Goal: Information Seeking & Learning: Find specific fact

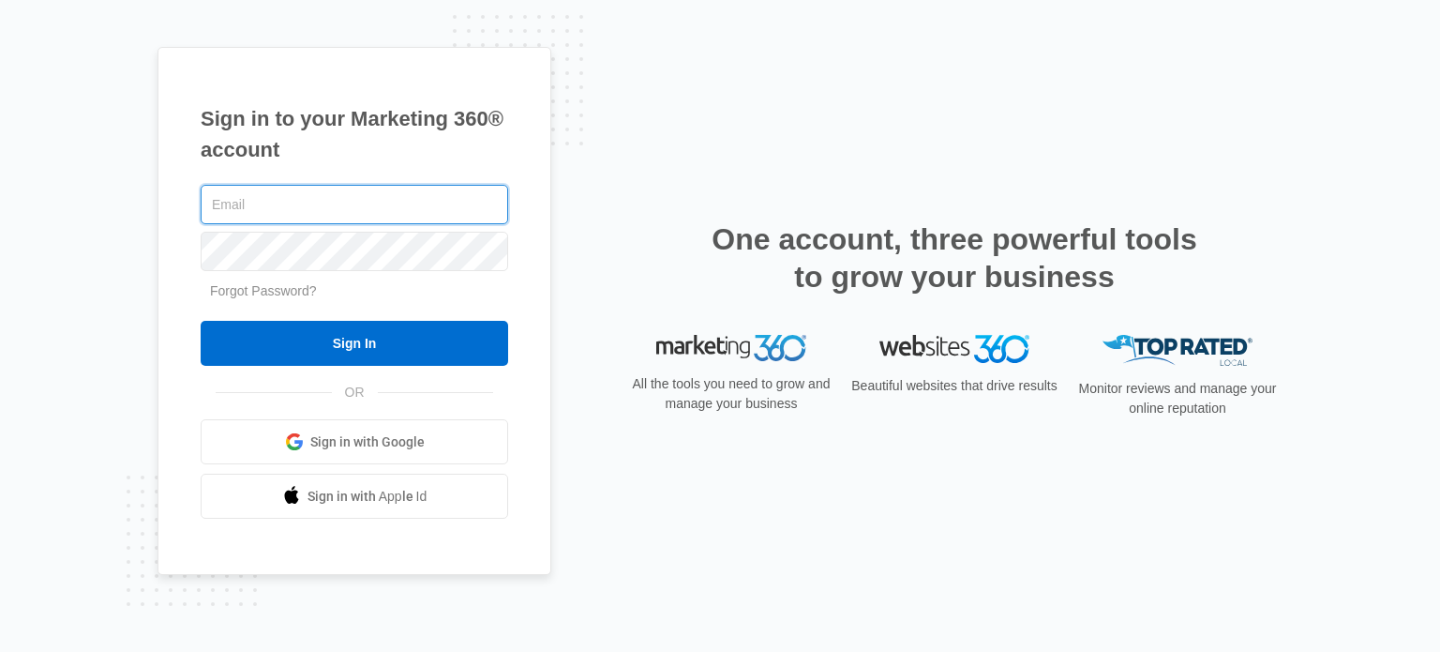
type input "[EMAIL_ADDRESS][DOMAIN_NAME]"
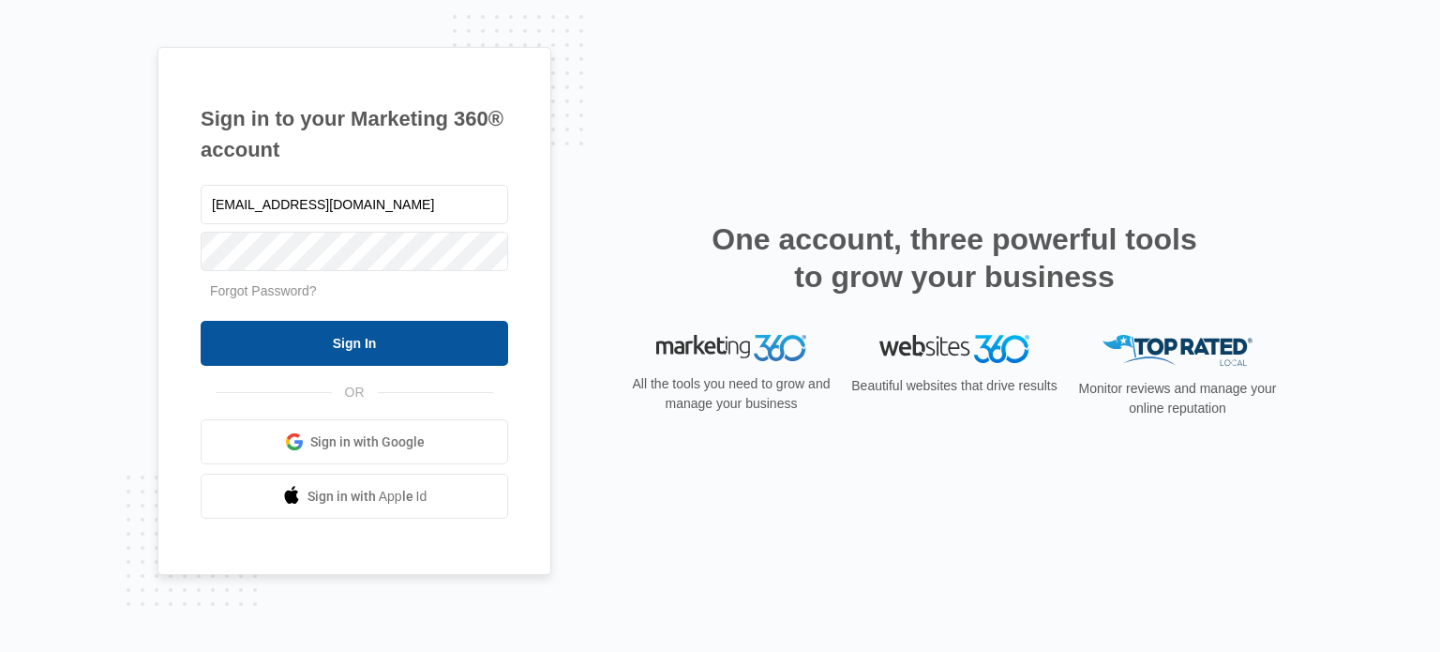
click at [281, 347] on input "Sign In" at bounding box center [355, 343] width 308 height 45
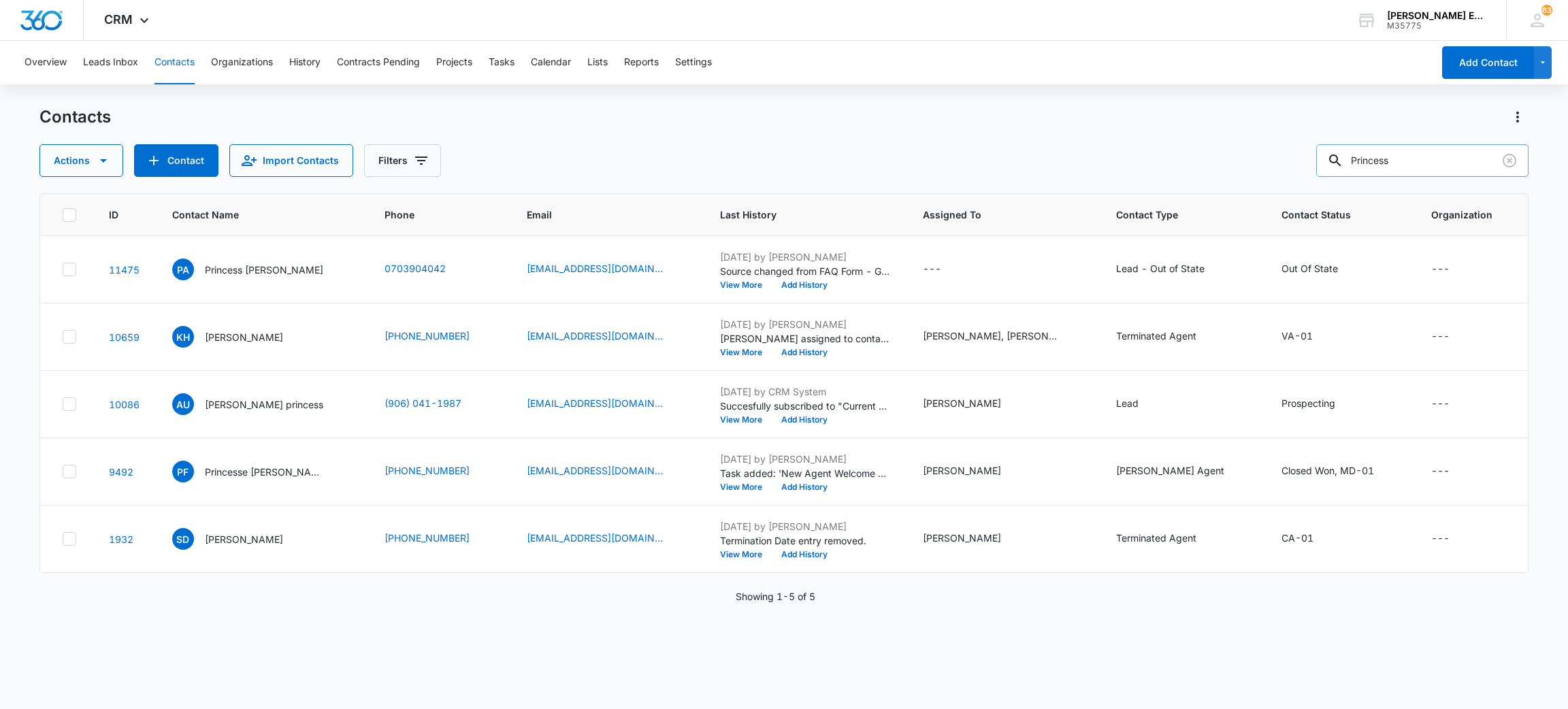
click at [1421, 155] on input "Princess" at bounding box center [1422, 160] width 213 height 33
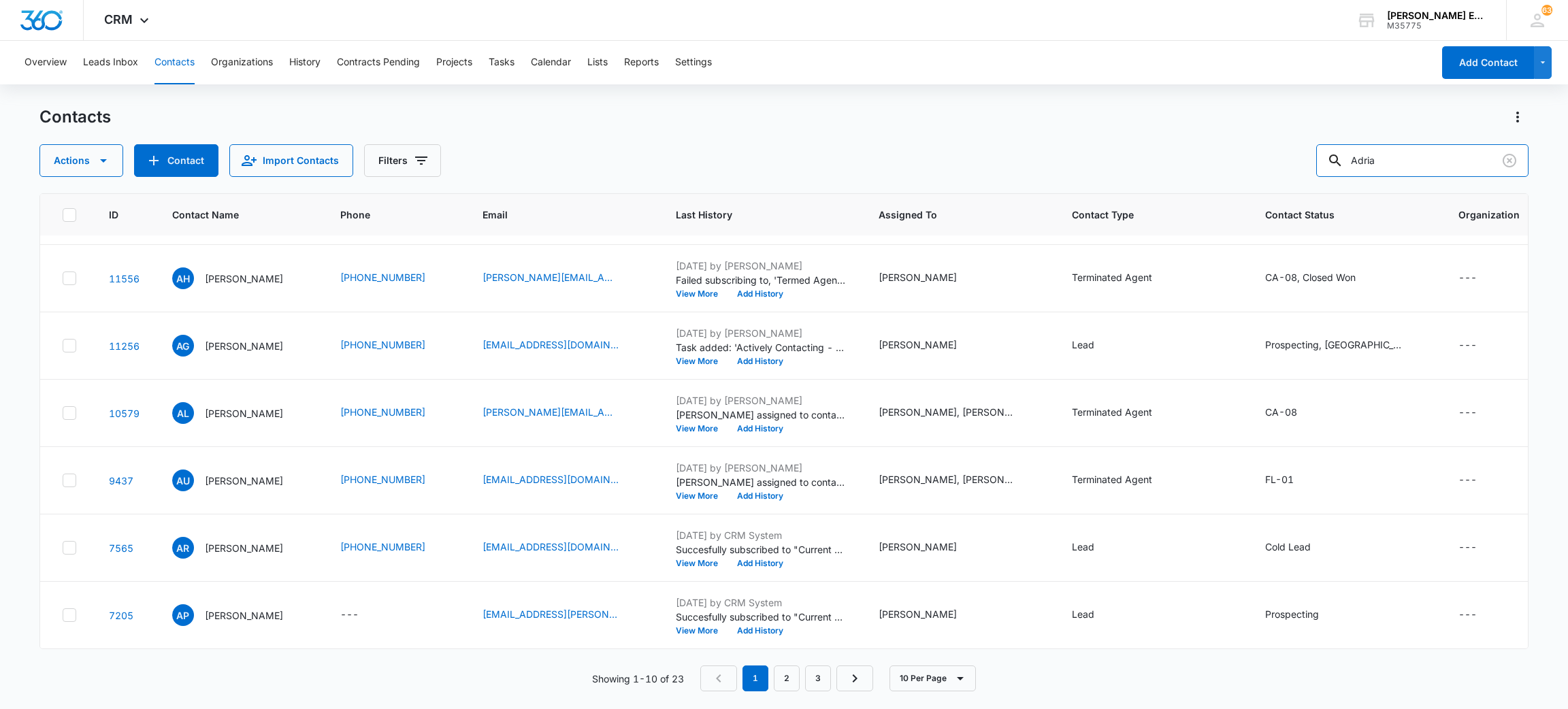
scroll to position [372, 0]
click at [786, 684] on link "2" at bounding box center [787, 679] width 26 height 26
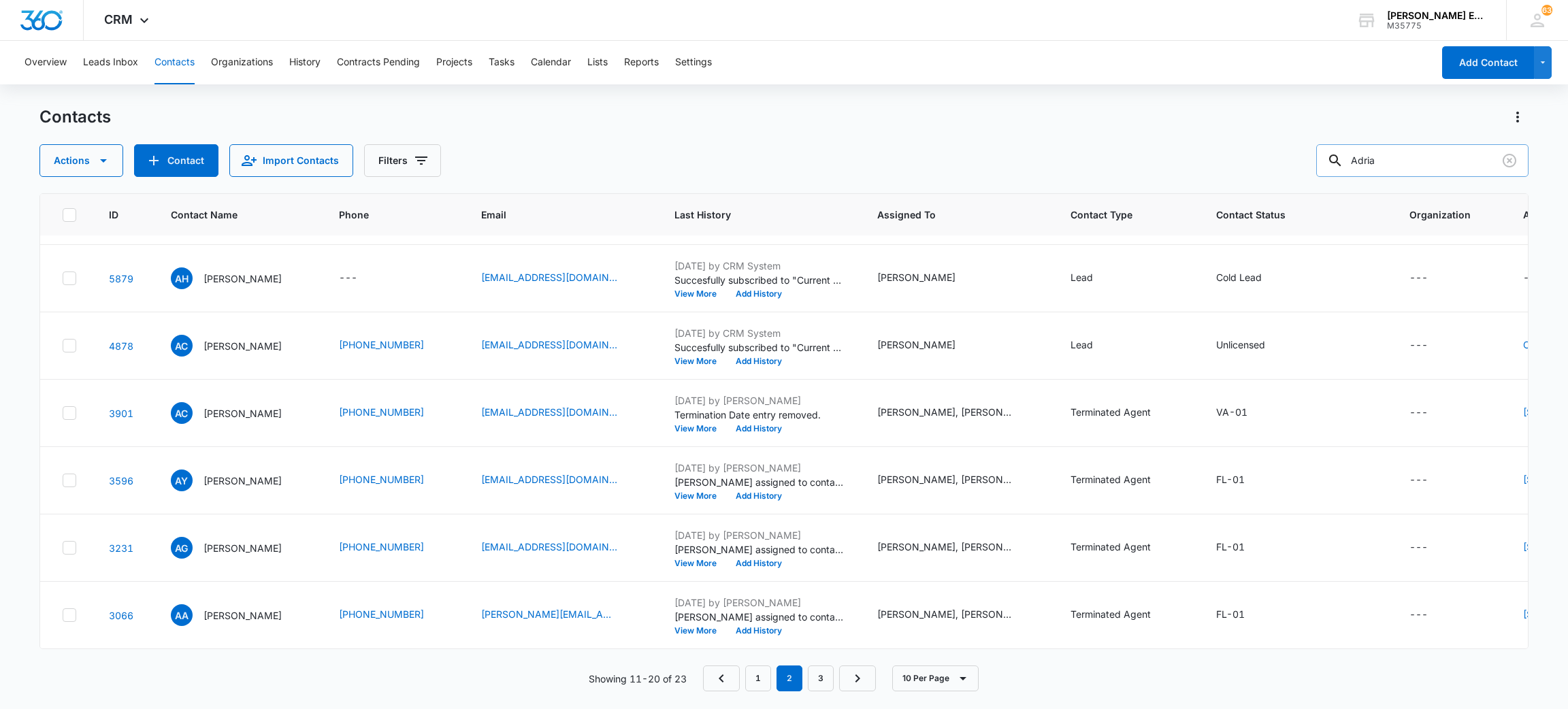
click at [1402, 168] on input "Adria" at bounding box center [1422, 160] width 213 height 33
click at [820, 676] on link "3" at bounding box center [821, 679] width 26 height 26
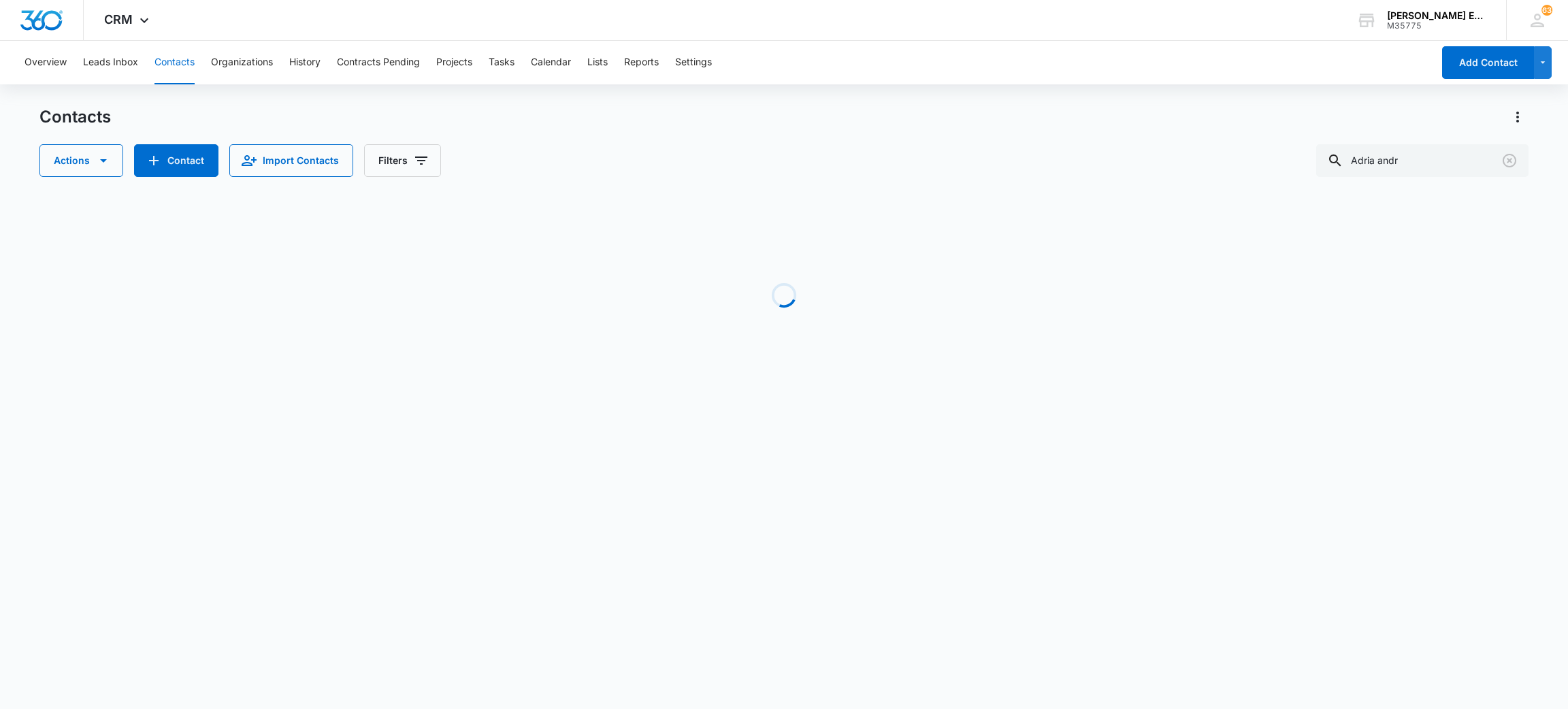
scroll to position [0, 0]
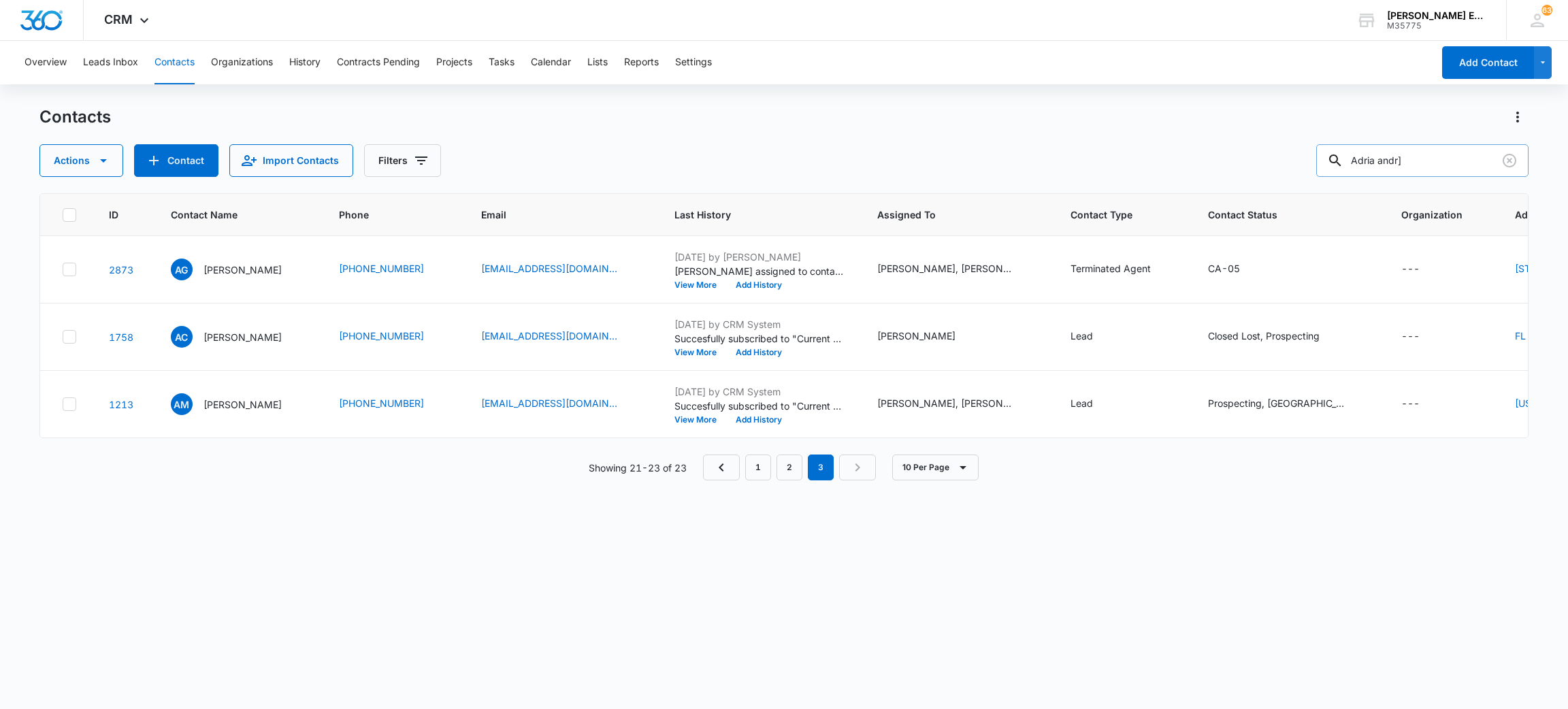
click at [1458, 155] on input "Adria andr]" at bounding box center [1422, 160] width 213 height 33
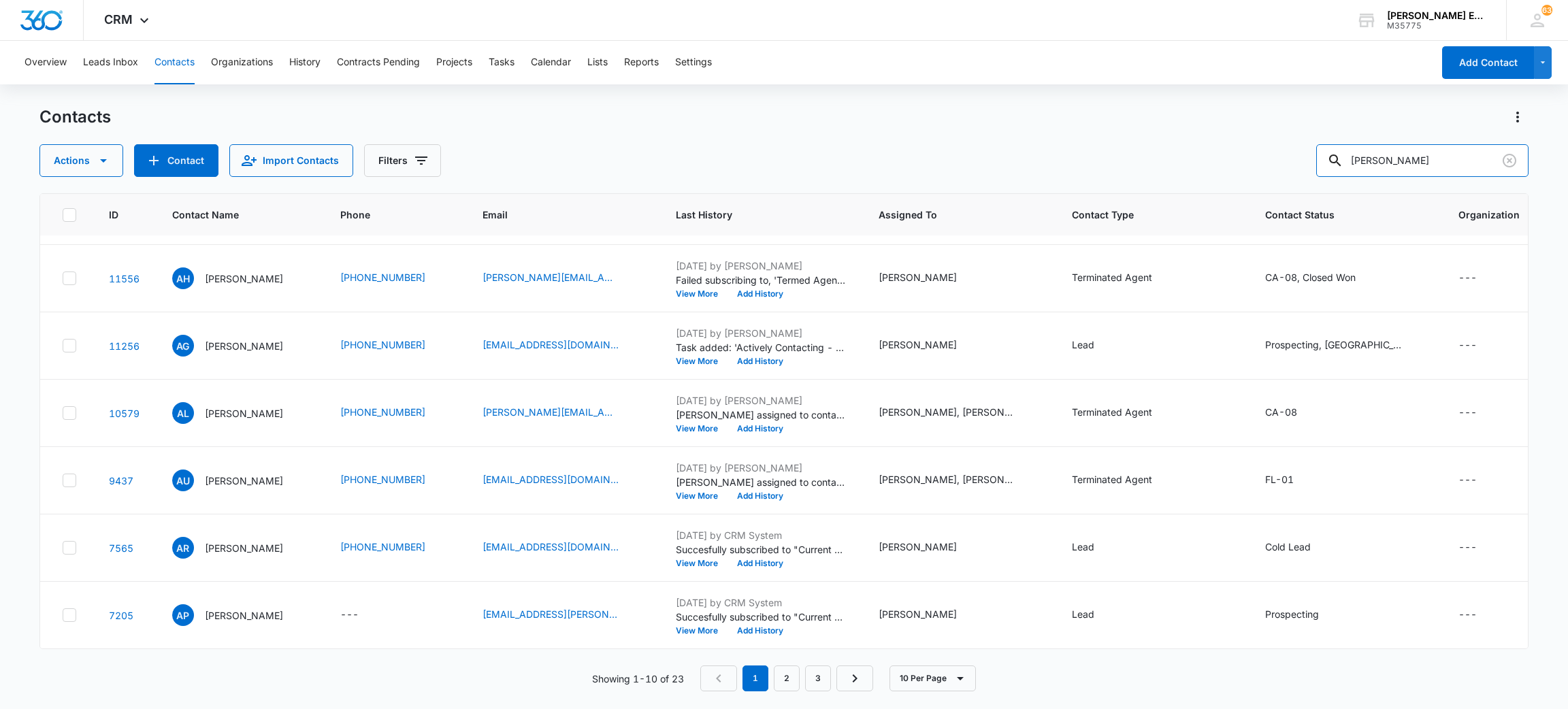
scroll to position [372, 0]
click at [786, 681] on link "2" at bounding box center [787, 679] width 26 height 26
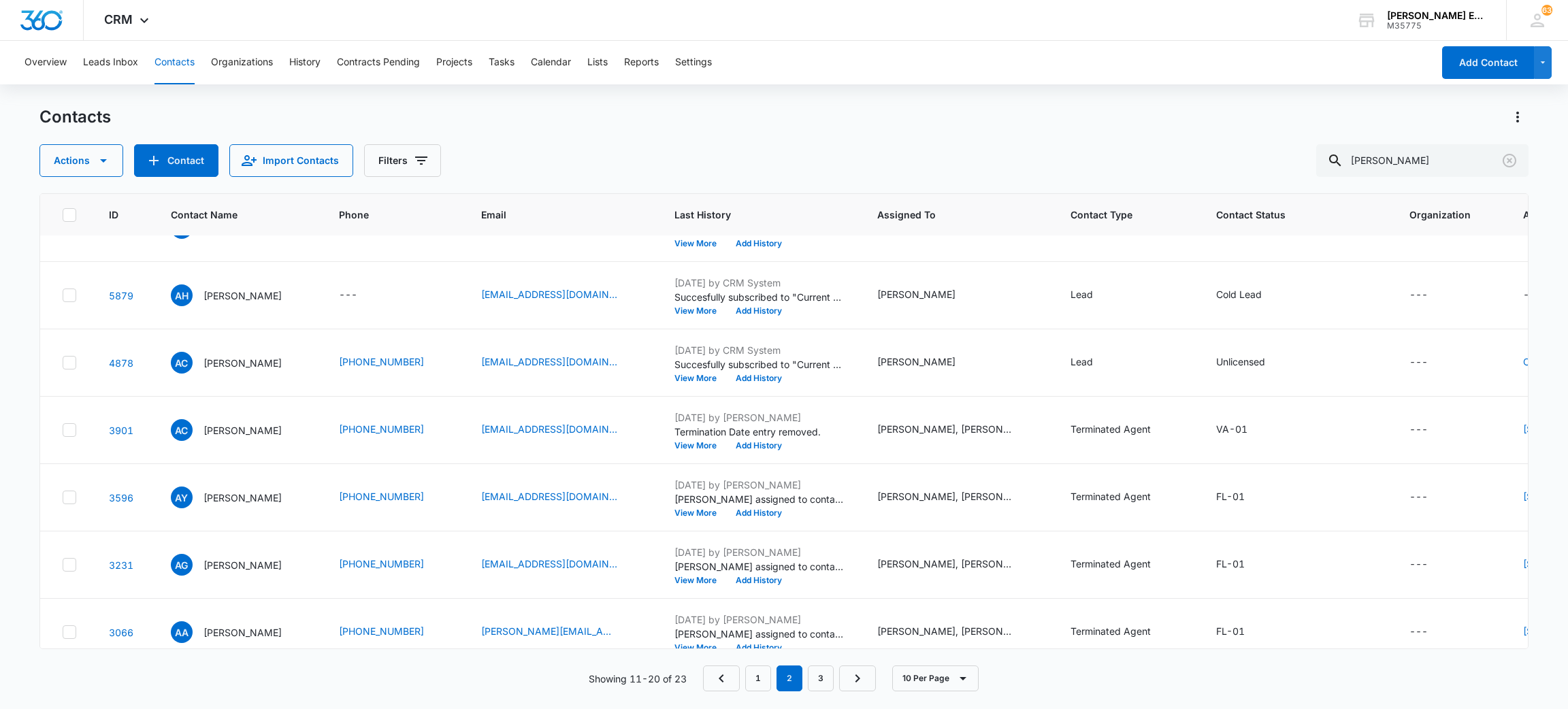
scroll to position [405, 0]
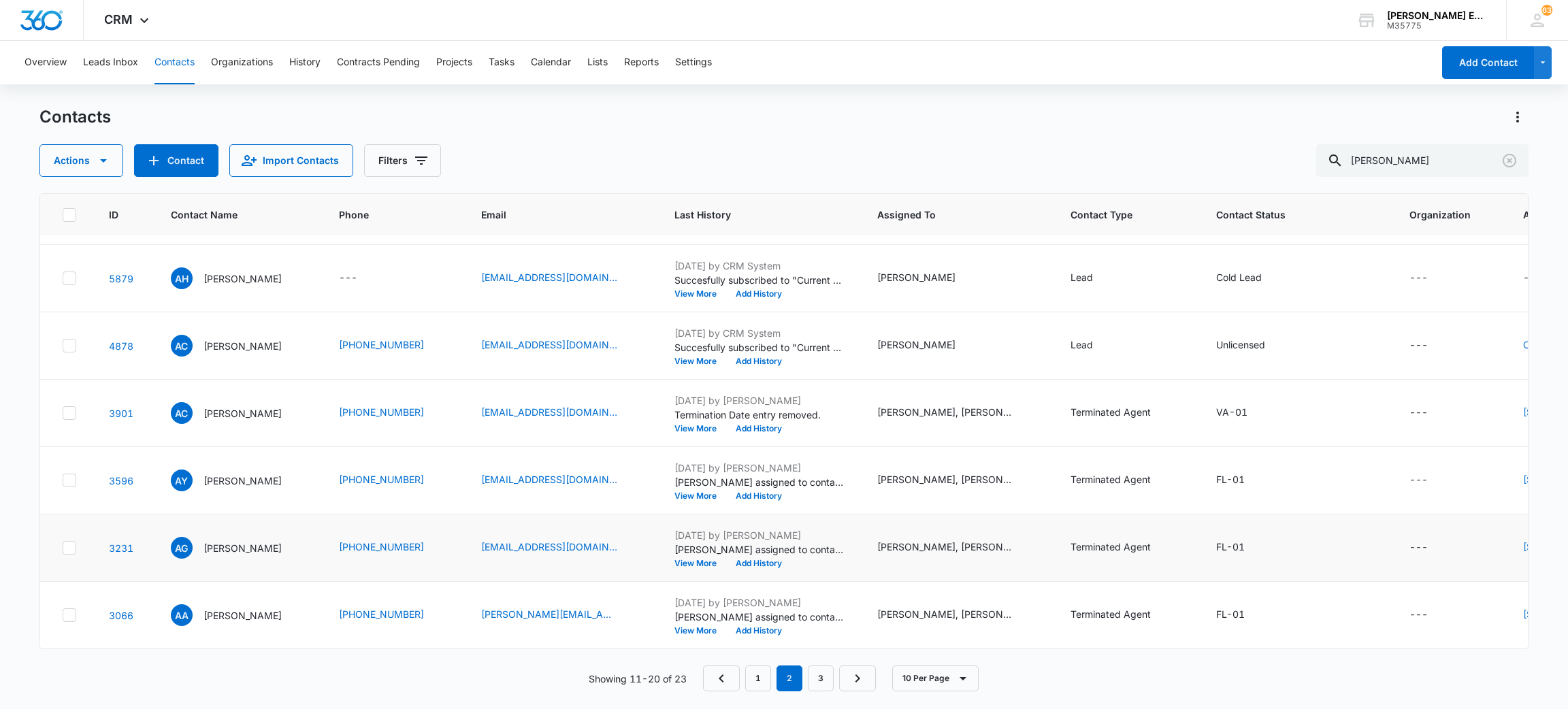
drag, startPoint x: 1534, startPoint y: 497, endPoint x: 815, endPoint y: 505, distance: 719.0
click at [815, 505] on main "Contacts Actions Contact Import Contacts Filters Adrean ID Contact Name Phone E…" at bounding box center [784, 406] width 1568 height 602
click at [828, 677] on link "3" at bounding box center [821, 679] width 26 height 26
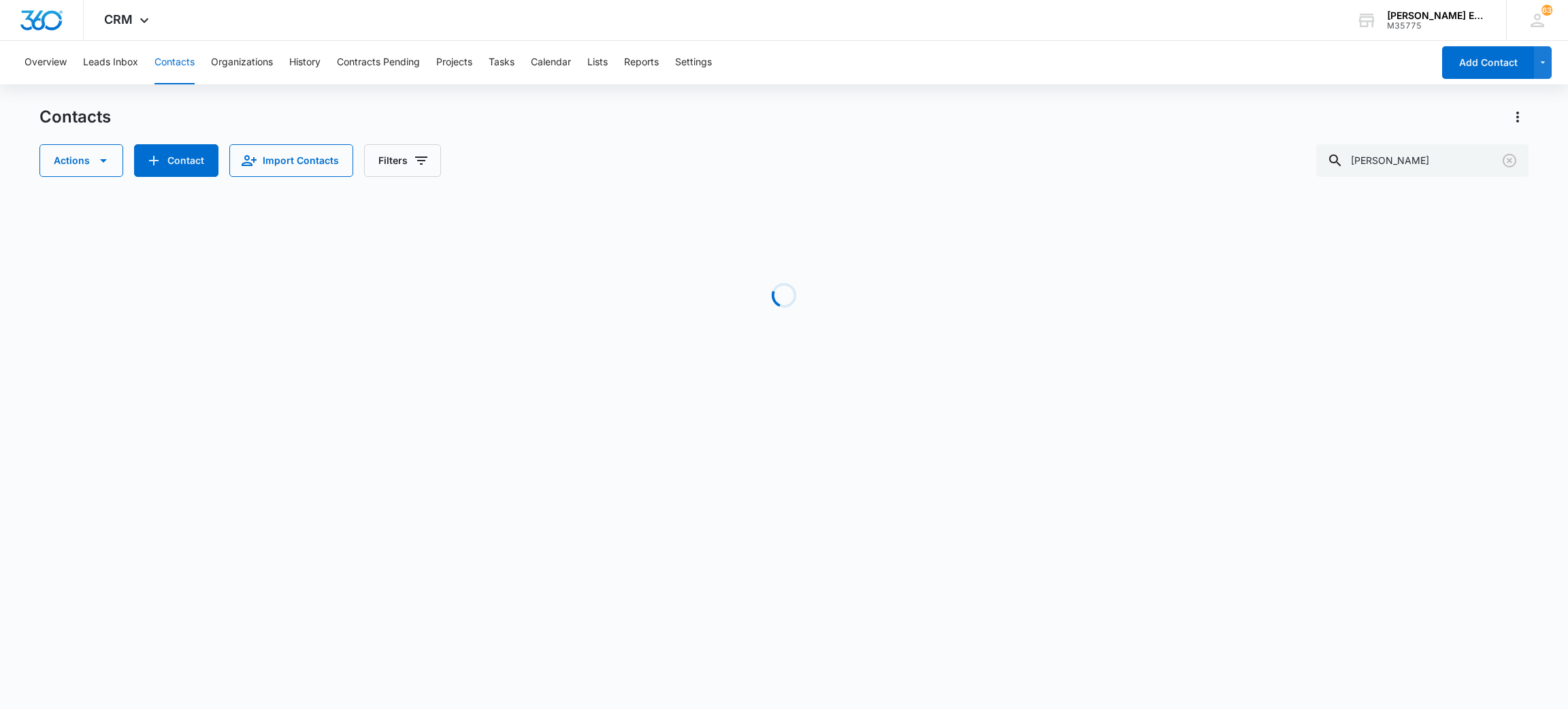
scroll to position [0, 0]
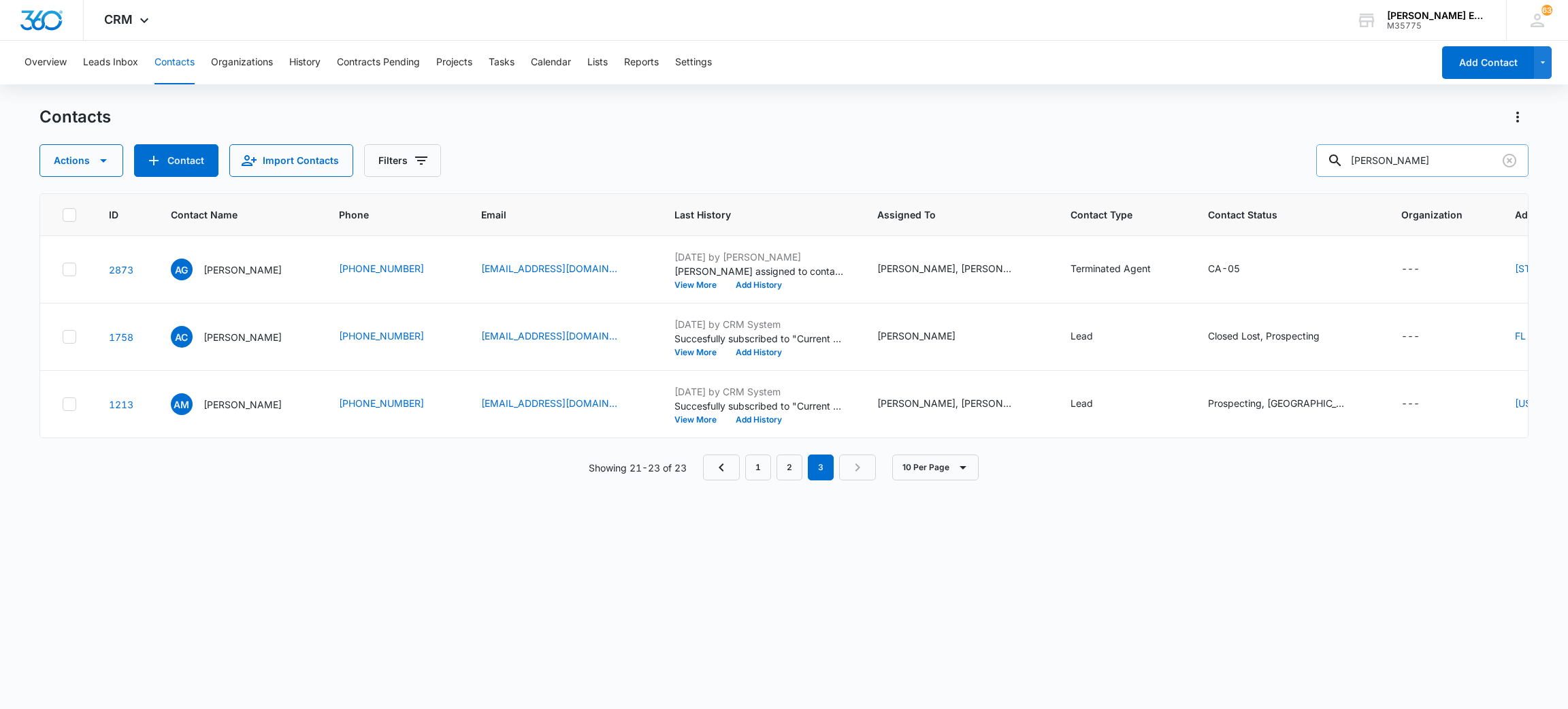
click at [1408, 149] on input "Adrean" at bounding box center [1422, 160] width 213 height 33
paste input "adrienne@getyourfloridalife.com"
click at [1408, 149] on input "adrienne@getyourfloridalife.com" at bounding box center [1422, 160] width 213 height 33
type input "adrienne@getyourfloridalife.com"
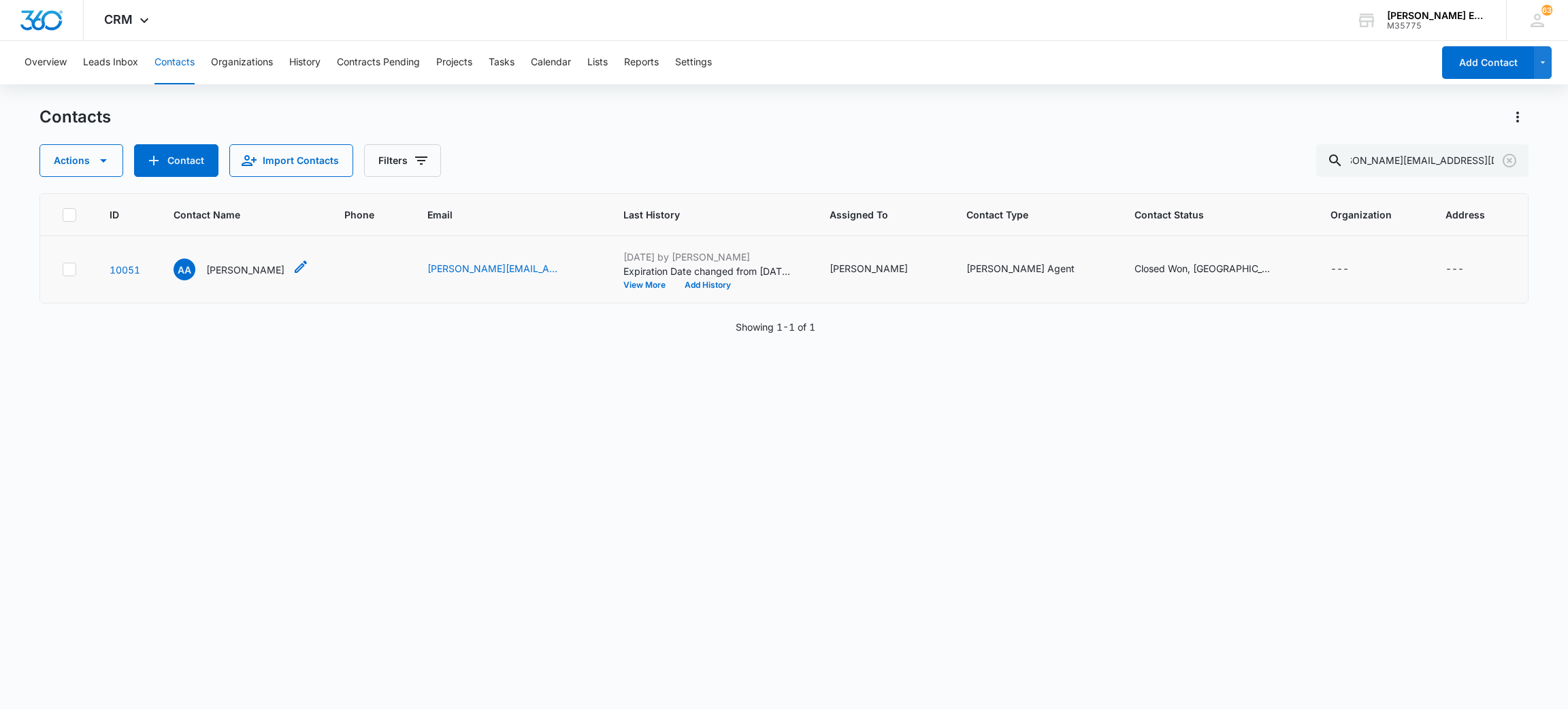
scroll to position [0, 0]
click at [256, 267] on p "Adrienne Andreae" at bounding box center [245, 270] width 78 height 15
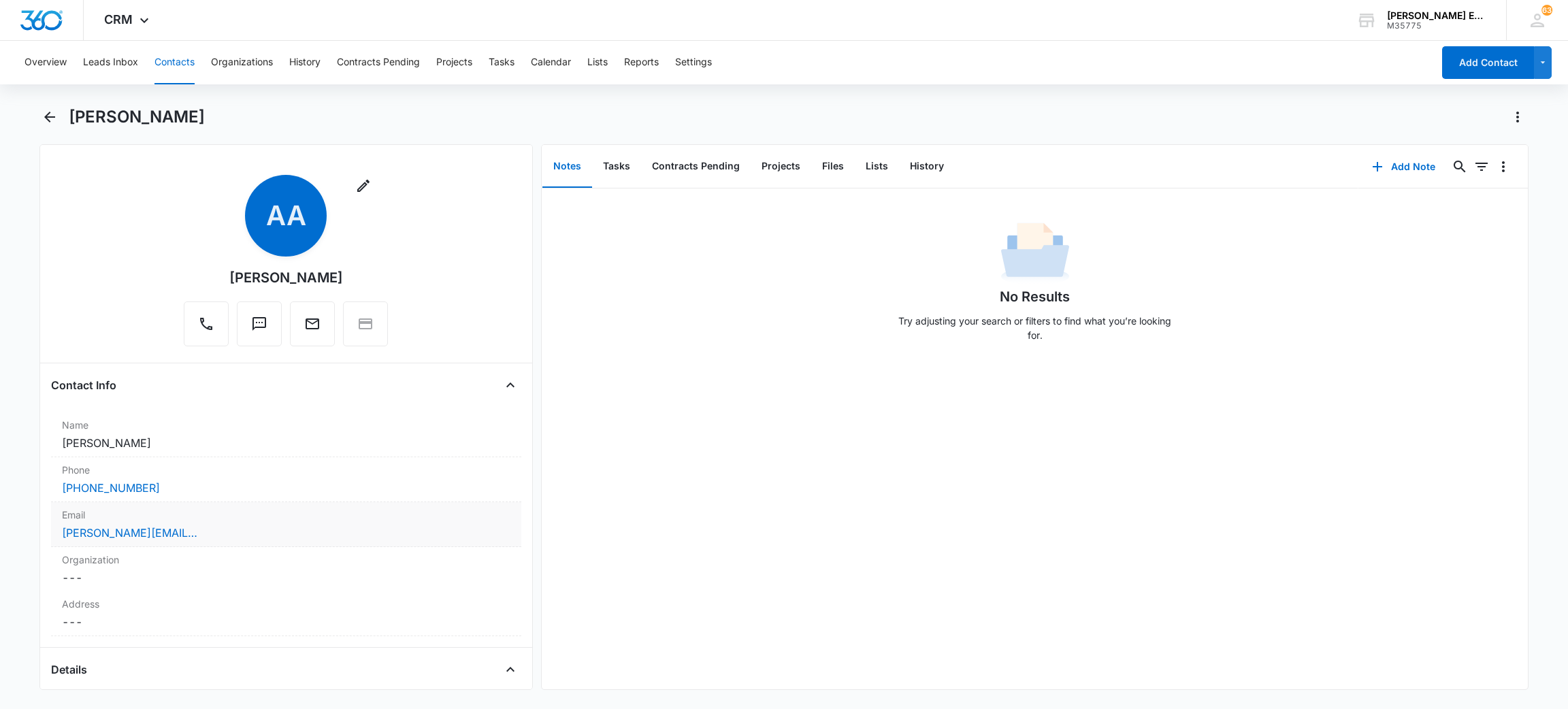
click at [202, 520] on label "Email" at bounding box center [286, 515] width 449 height 15
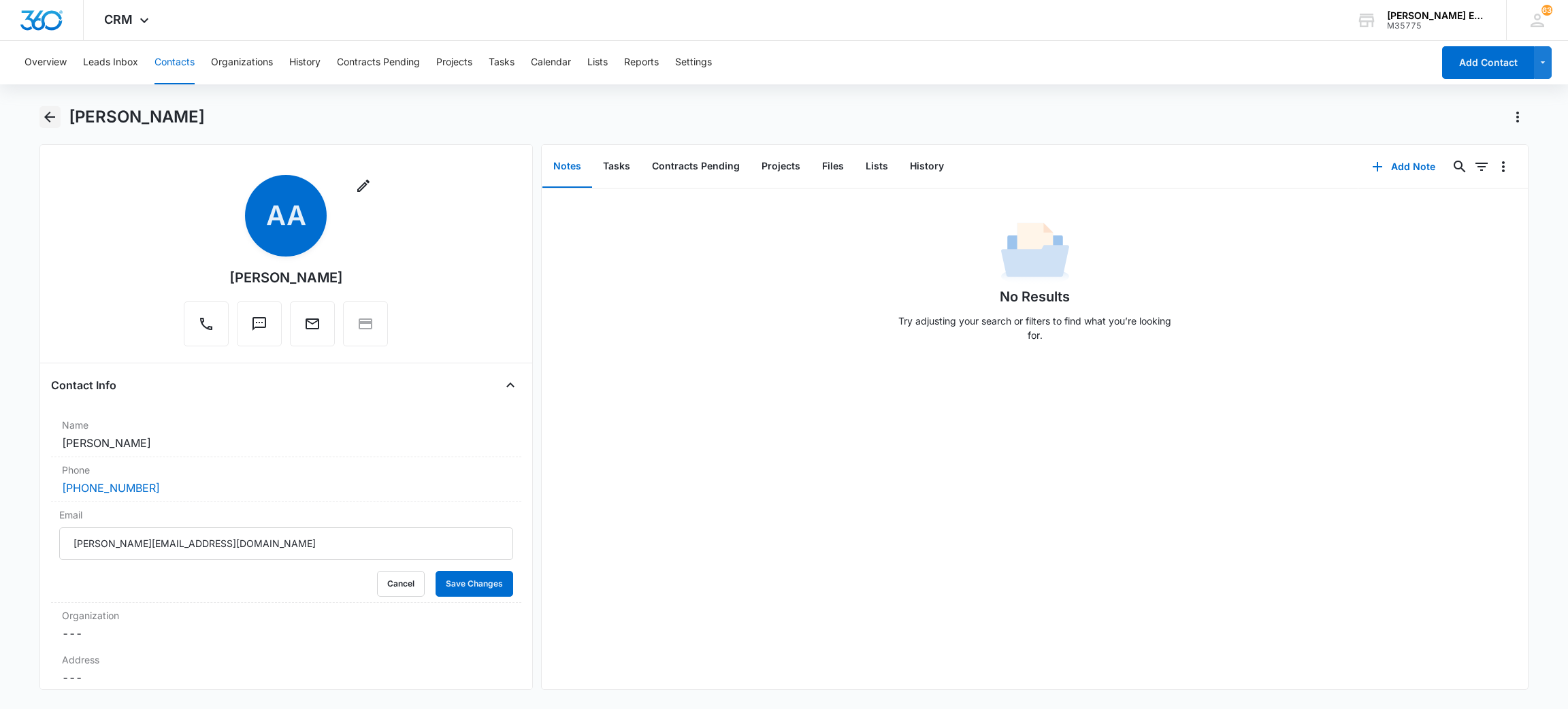
click at [52, 112] on icon "Back" at bounding box center [49, 117] width 17 height 17
